Goal: Task Accomplishment & Management: Manage account settings

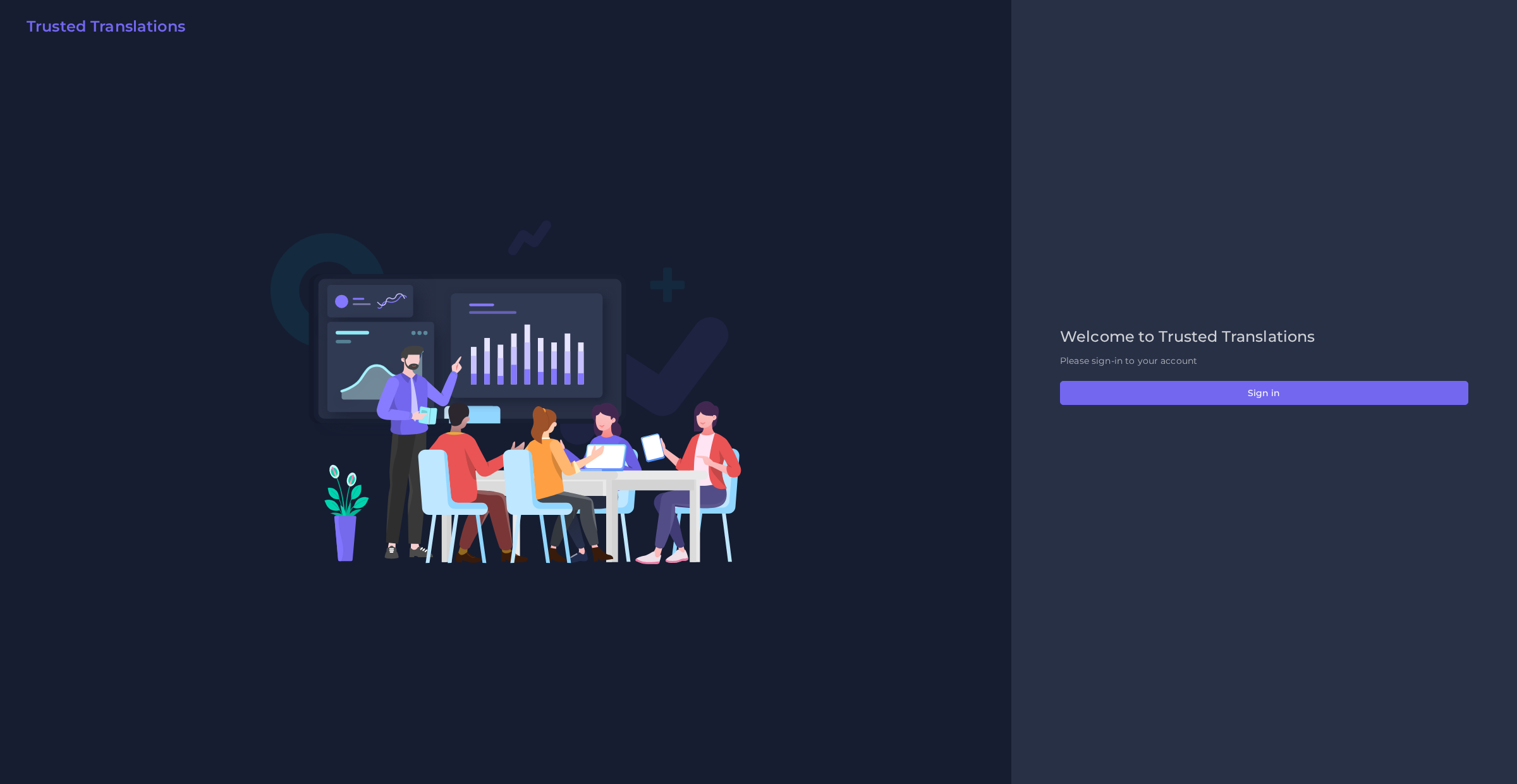
drag, startPoint x: 1231, startPoint y: 366, endPoint x: 1231, endPoint y: 374, distance: 8.0
click at [1231, 366] on p "Please sign-in to your account" at bounding box center [1263, 361] width 408 height 13
drag, startPoint x: 1231, startPoint y: 374, endPoint x: 1231, endPoint y: 386, distance: 12.0
click at [1231, 375] on div "Welcome to Trusted Translations Please sign-in to your account Sign in" at bounding box center [1264, 392] width 435 height 129
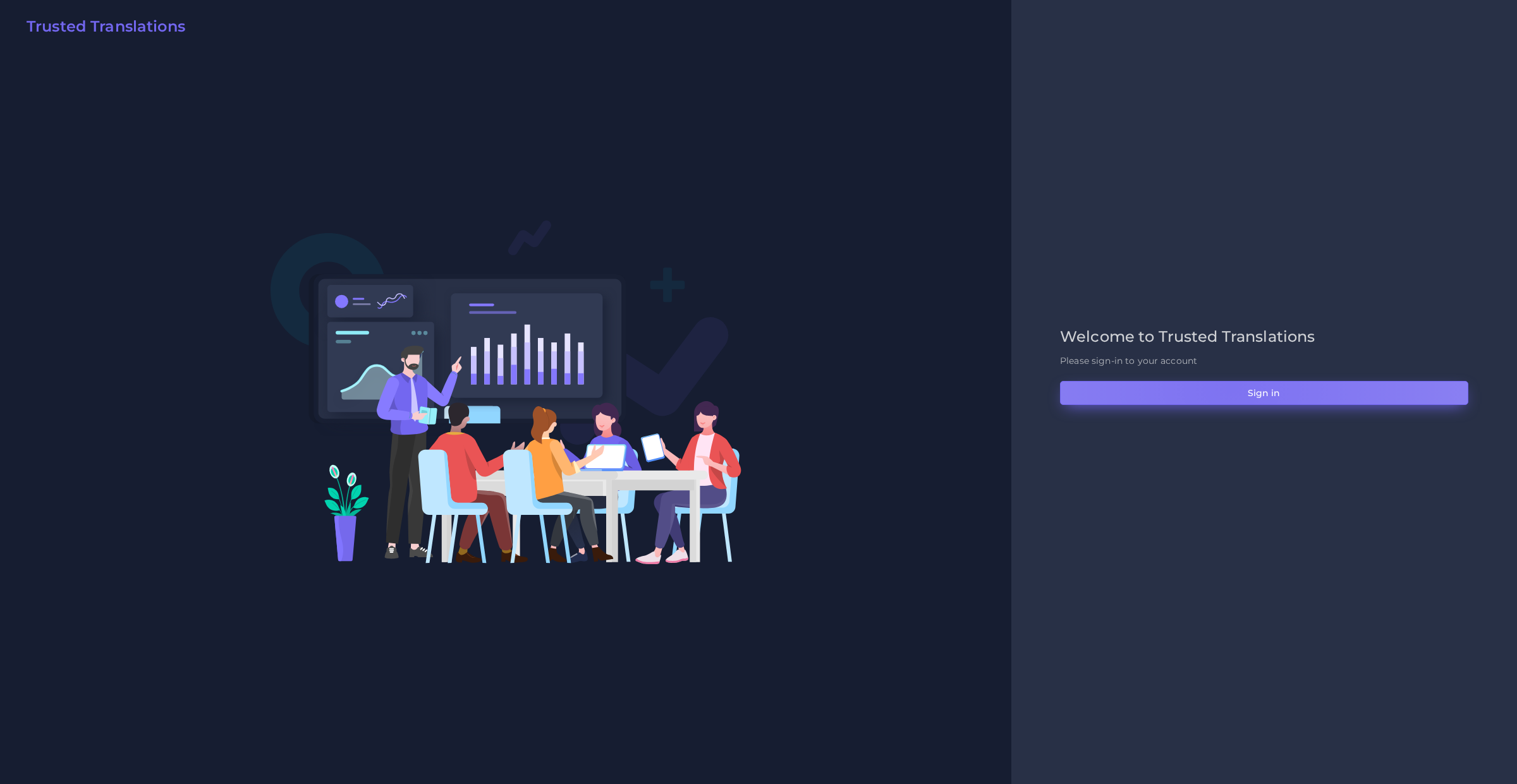
click at [1231, 386] on button "Sign in" at bounding box center [1263, 393] width 408 height 24
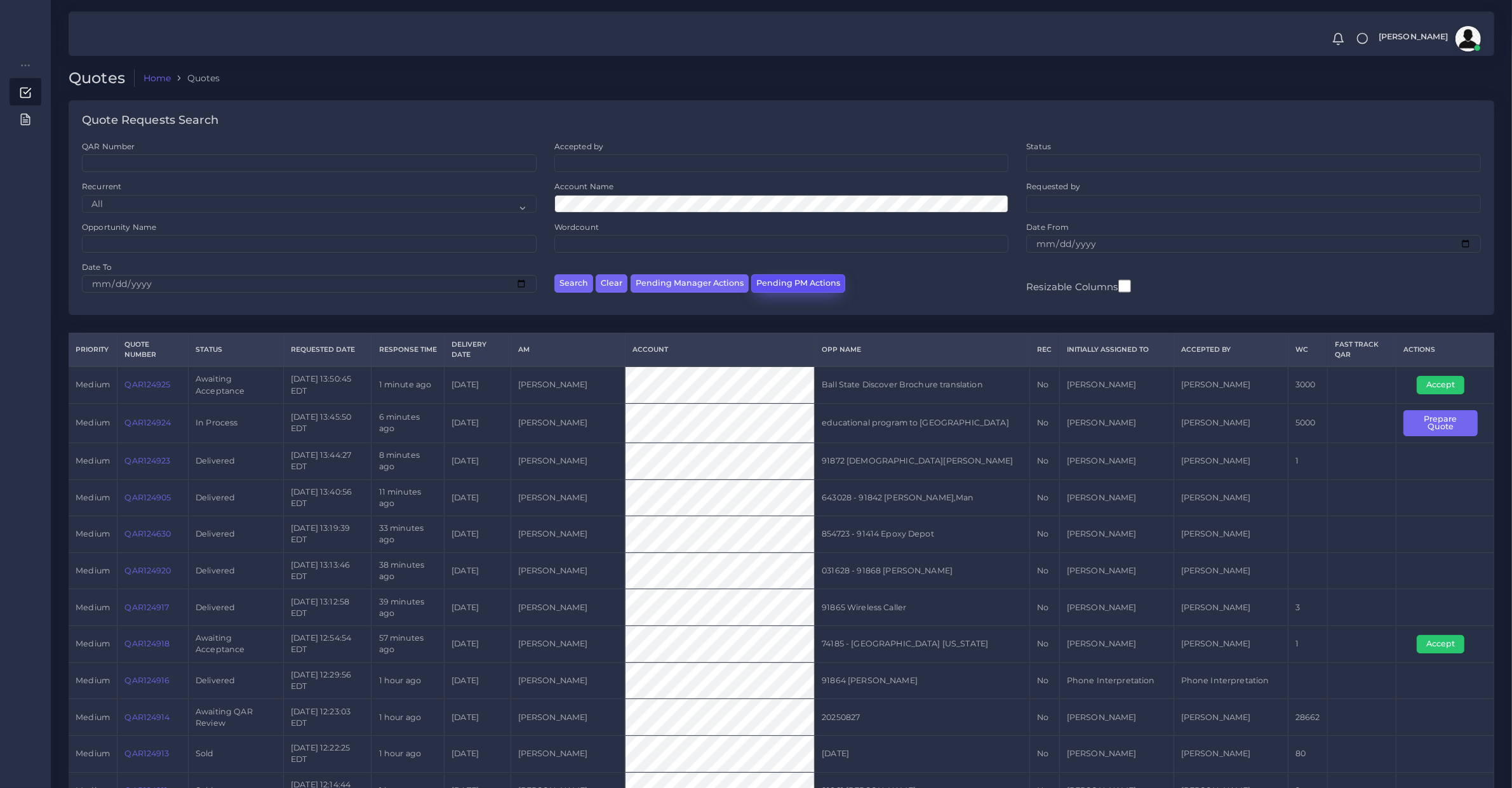
click at [811, 277] on button "Pending PM Actions" at bounding box center [798, 283] width 94 height 18
select select "awaiting_acceptance"
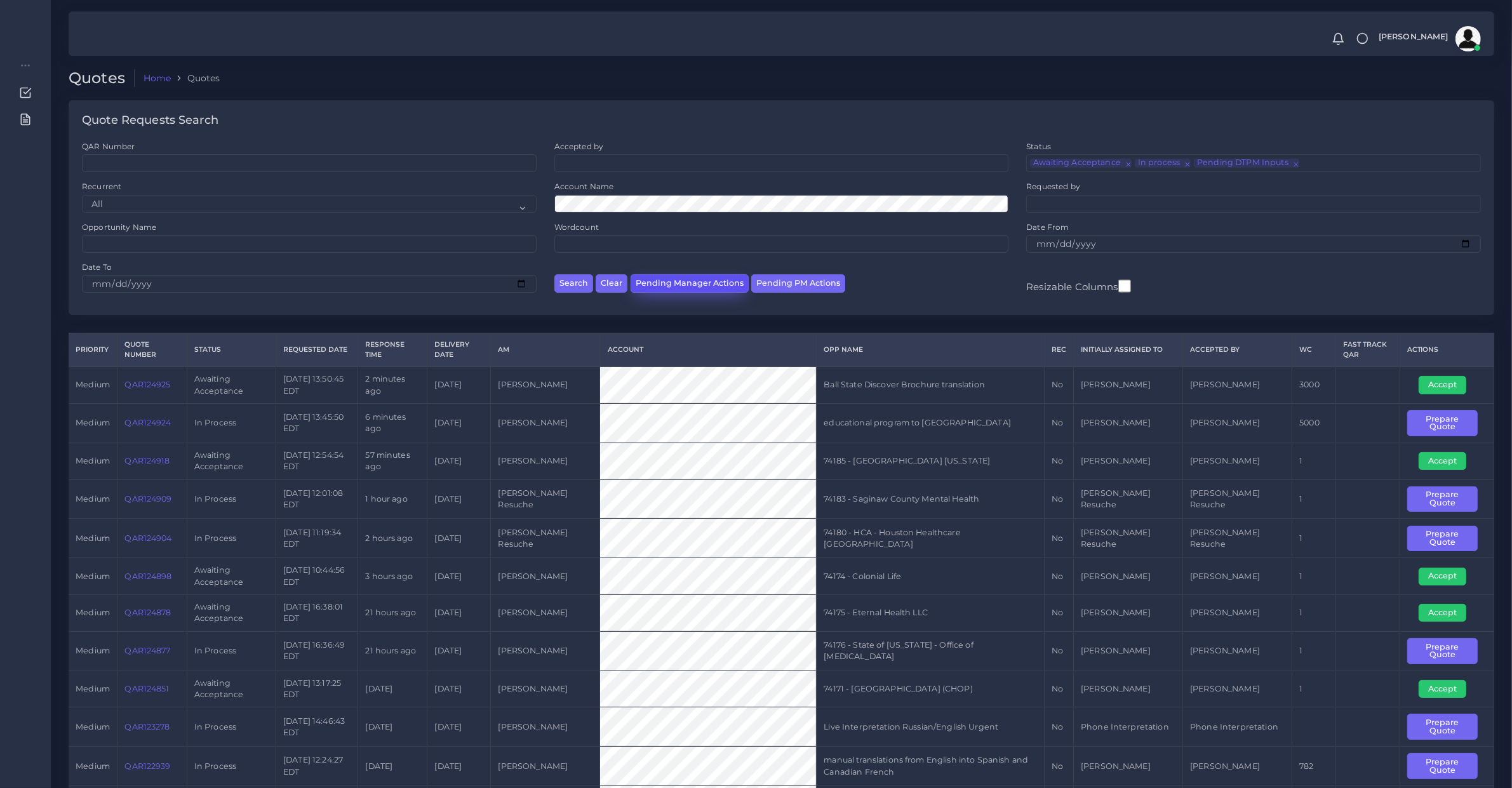
click at [722, 283] on button "Pending Manager Actions" at bounding box center [689, 283] width 118 height 18
select select "awaiting_manager_initial_review"
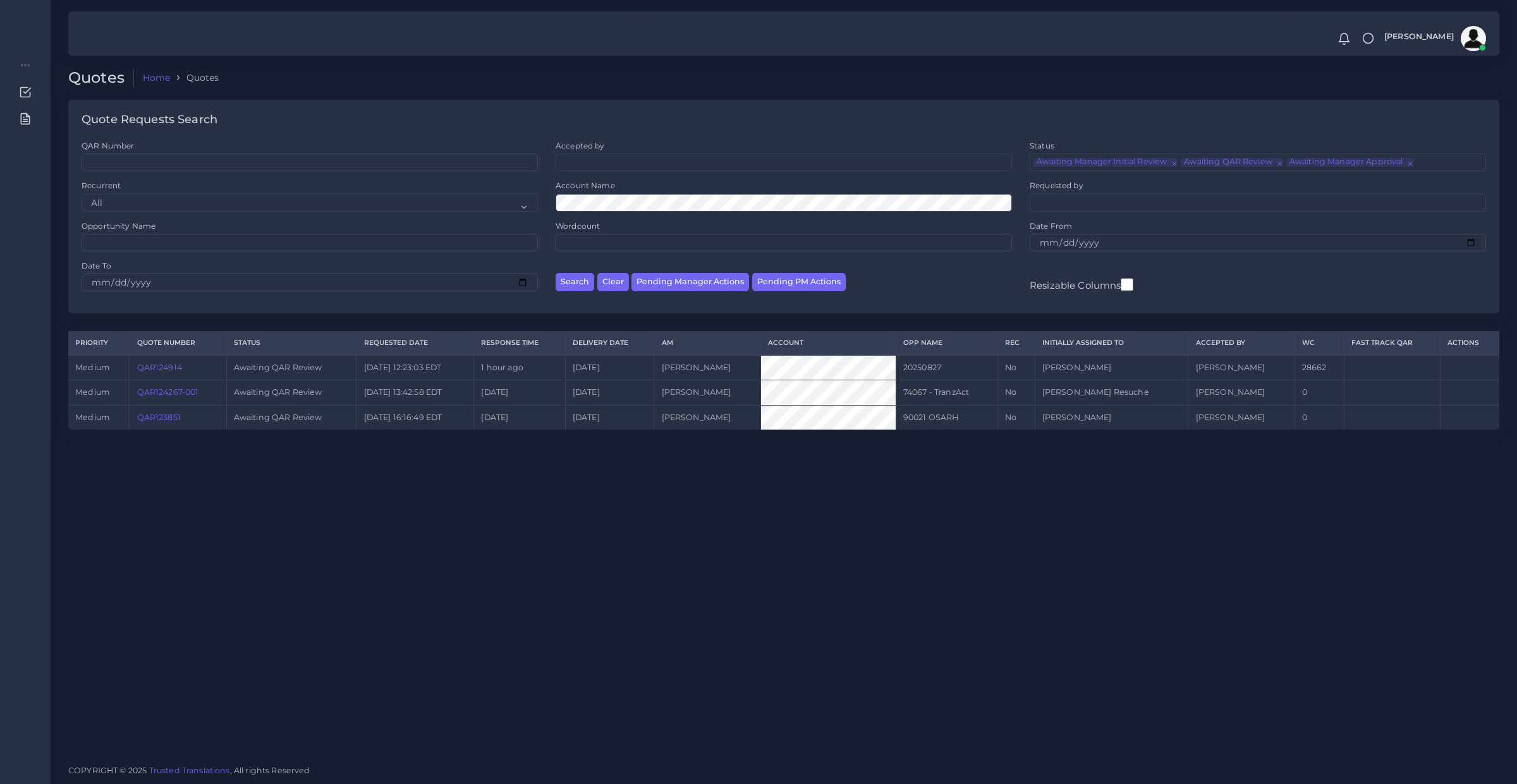
click at [146, 396] on td "QAR124267-001" at bounding box center [177, 392] width 96 height 25
click at [156, 394] on link "QAR124267-001" at bounding box center [168, 392] width 62 height 9
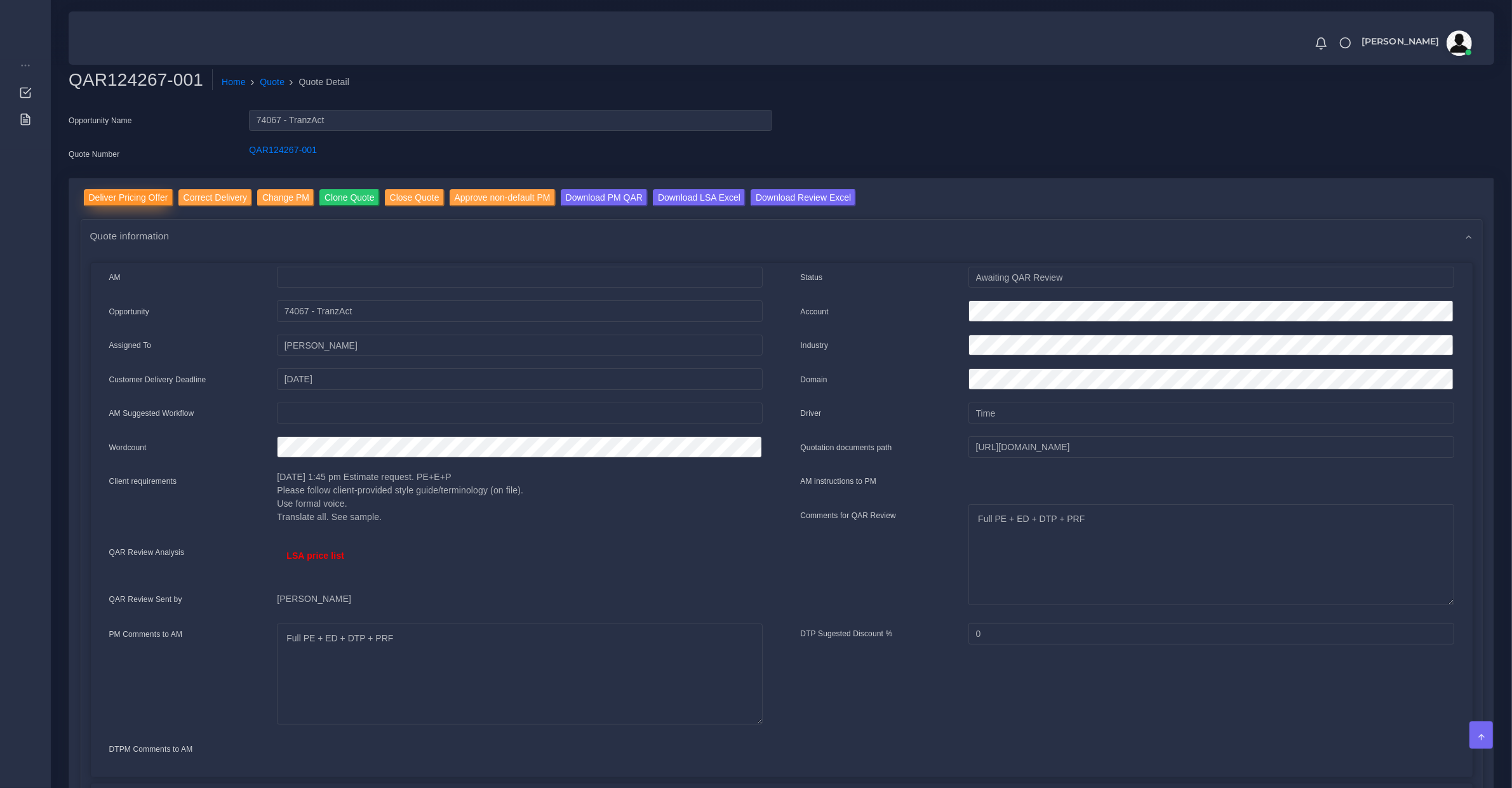
click at [148, 201] on input "Deliver Pricing Offer" at bounding box center [129, 197] width 89 height 17
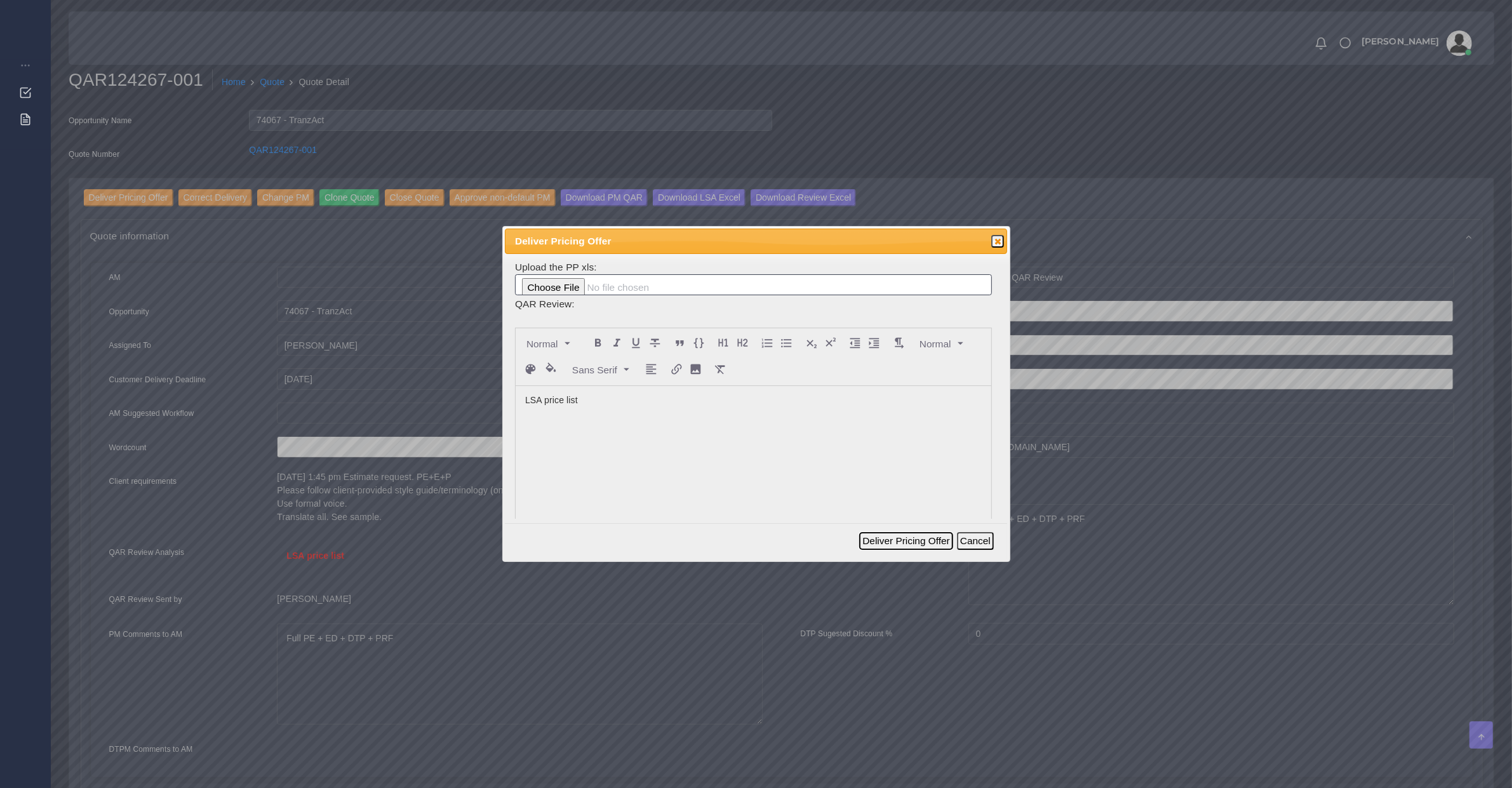
click at [921, 541] on button "Deliver Pricing Offer" at bounding box center [906, 541] width 94 height 18
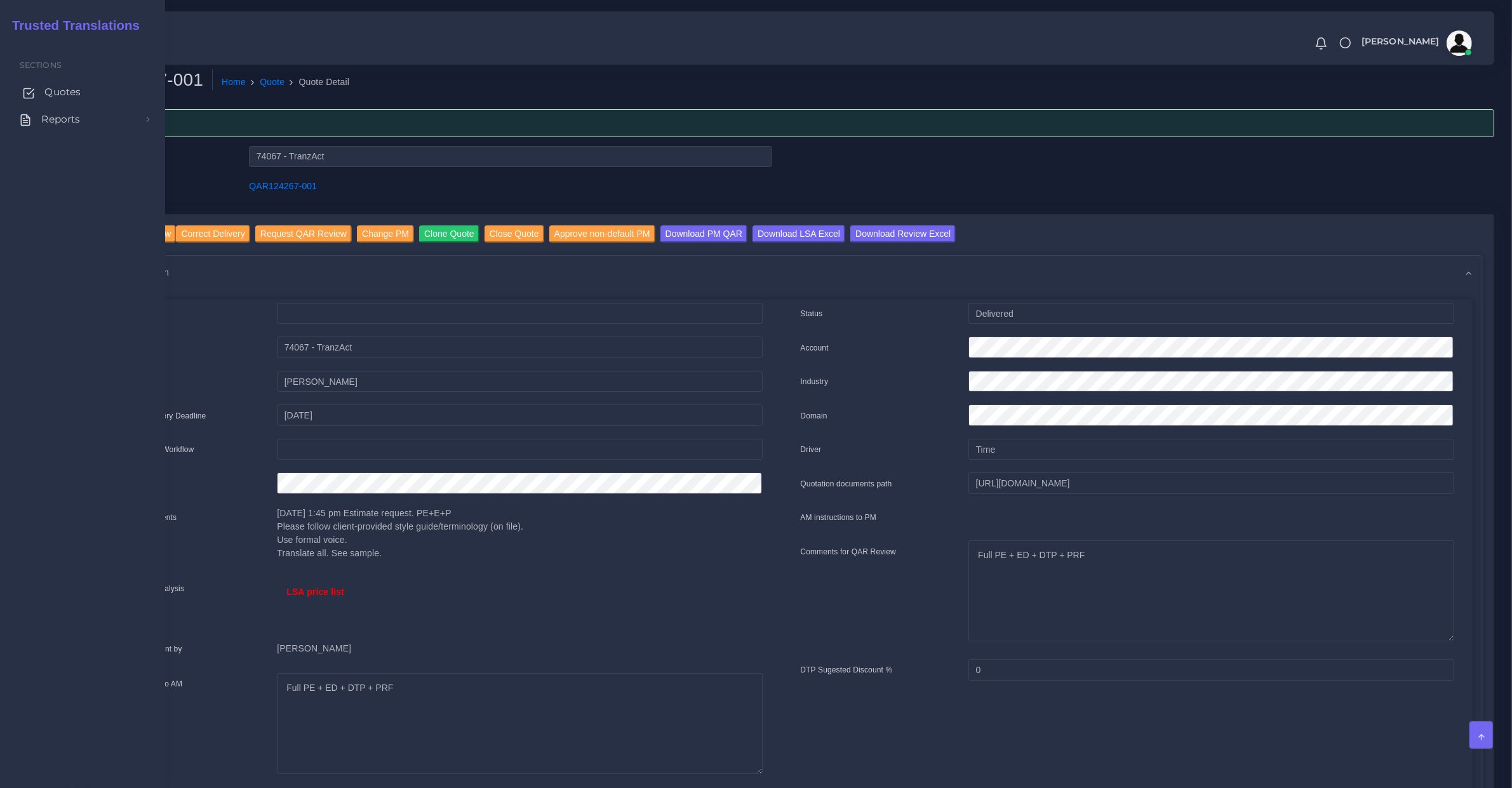
click at [49, 84] on link "Quotes" at bounding box center [83, 91] width 146 height 26
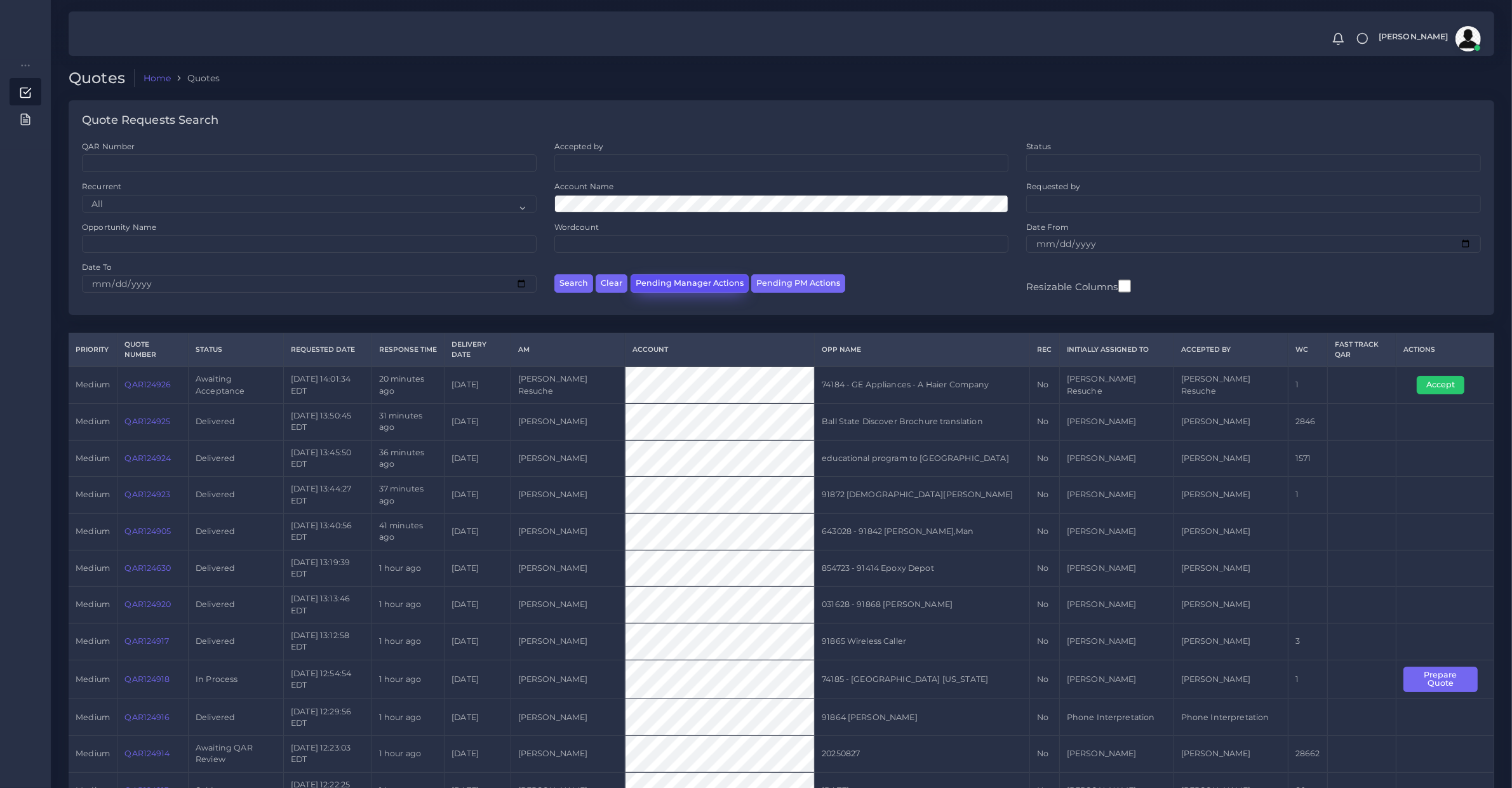
click at [664, 287] on button "Pending Manager Actions" at bounding box center [689, 283] width 118 height 18
select select "awaiting_manager_initial_review"
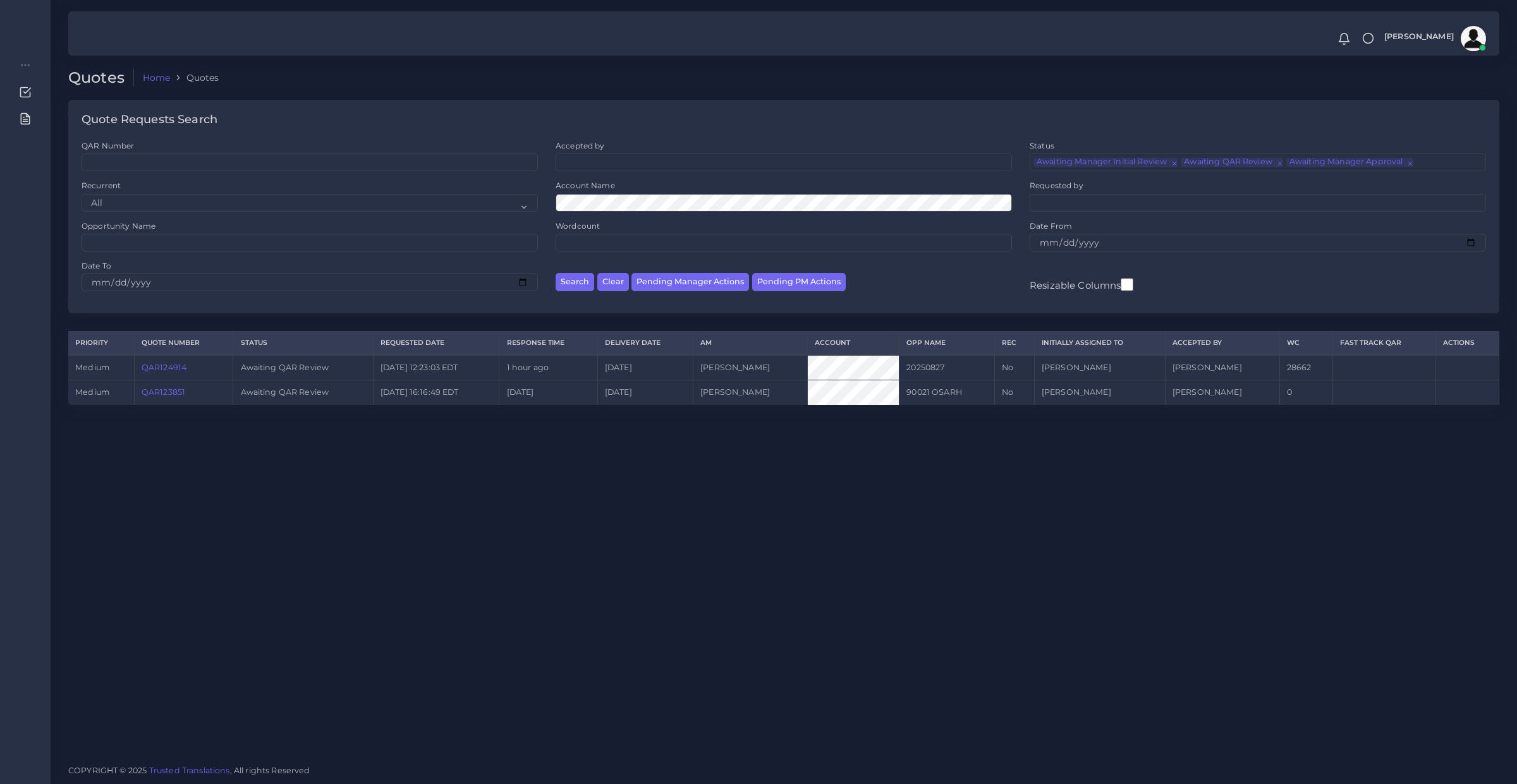
click at [516, 477] on div "Quotes Home Quotes Quote Requests Search QAR Number Accepted by All Mirta Zoia" at bounding box center [784, 377] width 1466 height 754
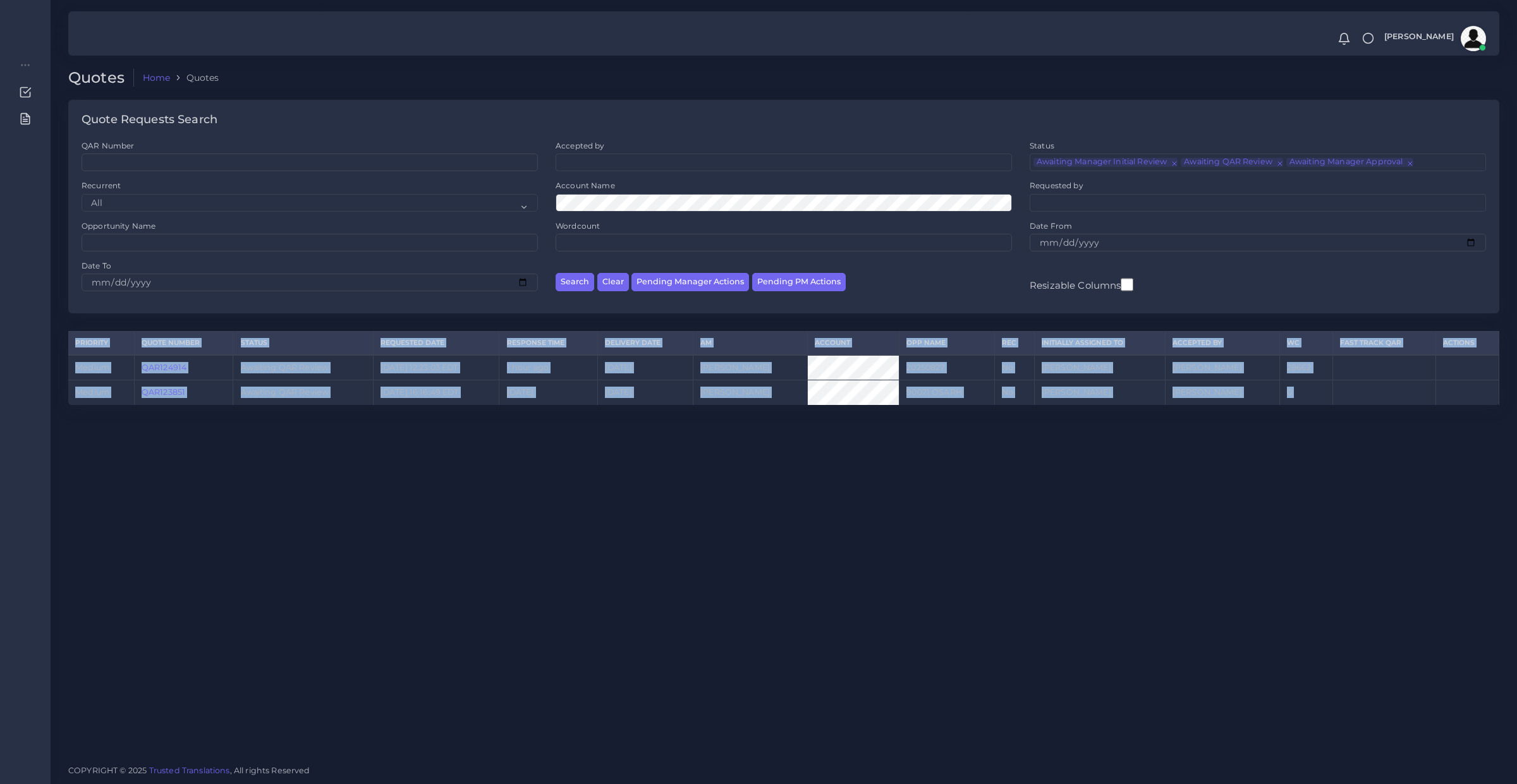
click at [516, 477] on div "Quotes Home Quotes Quote Requests Search QAR Number Accepted by All Mirta Zoia" at bounding box center [784, 377] width 1466 height 754
click at [515, 456] on div "Quotes Home Quotes Quote Requests Search QAR Number Accepted by All Mirta Zoia" at bounding box center [784, 377] width 1466 height 754
